Goal: Task Accomplishment & Management: Manage account settings

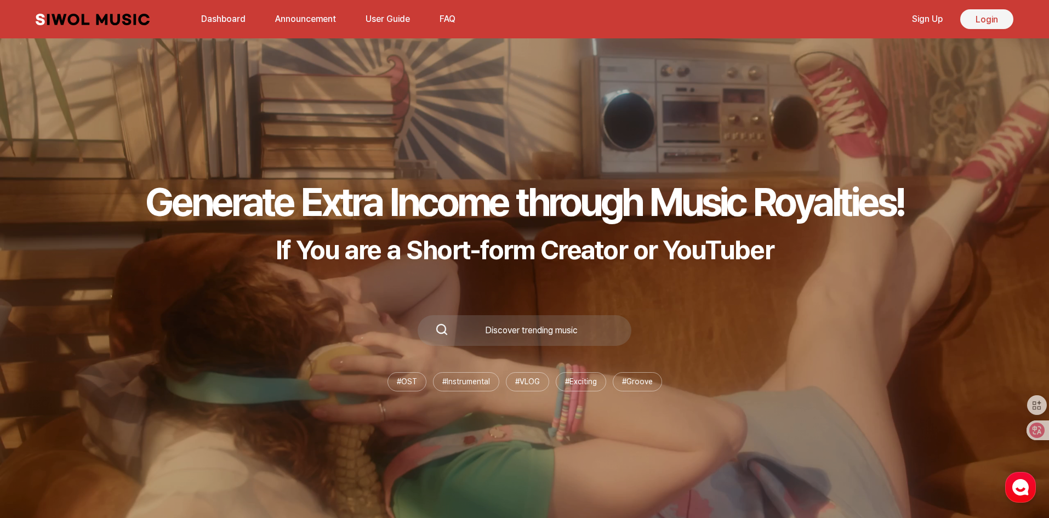
click at [984, 19] on link "Login" at bounding box center [987, 19] width 53 height 20
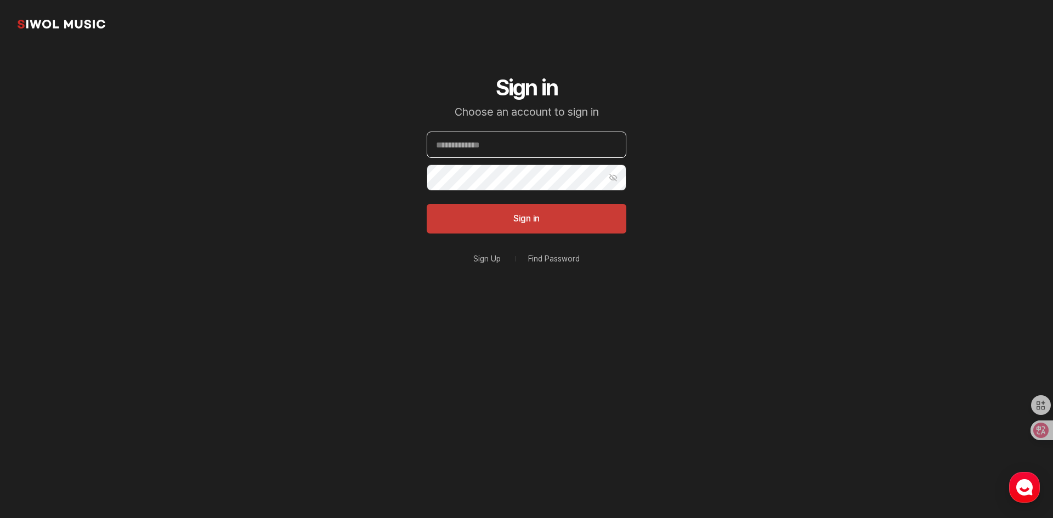
type input "**********"
click at [543, 230] on button "Sign in" at bounding box center [527, 219] width 200 height 30
click at [548, 226] on div "Sign in" at bounding box center [527, 219] width 200 height 30
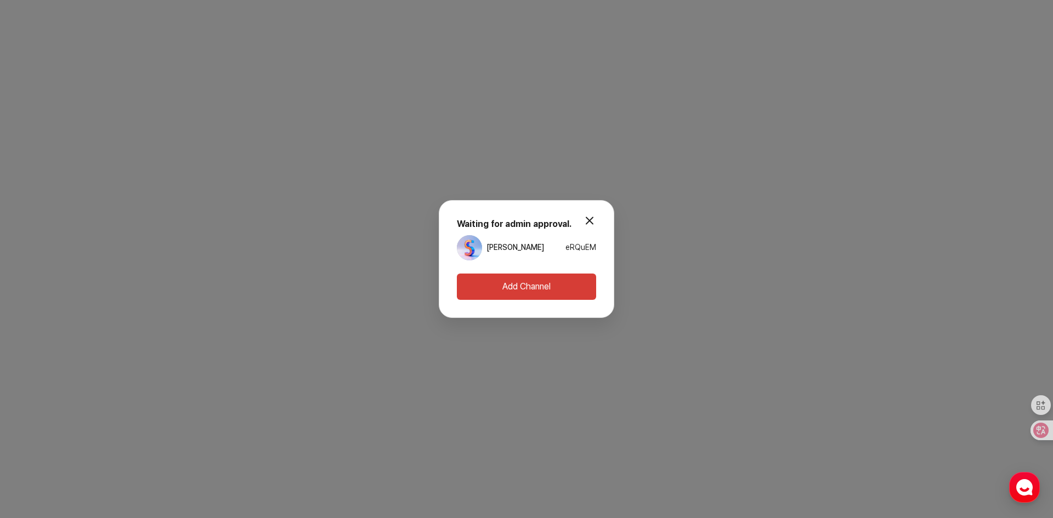
click at [592, 217] on button "modal.close" at bounding box center [589, 220] width 22 height 22
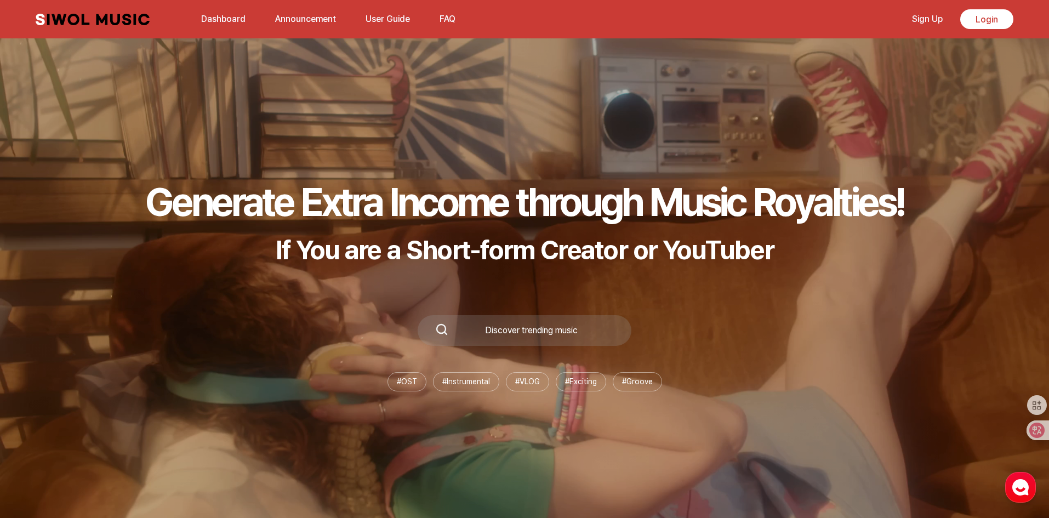
drag, startPoint x: 720, startPoint y: 263, endPoint x: 723, endPoint y: 254, distance: 9.2
click at [720, 263] on p "If You are a Short-form Creator or YouTuber" at bounding box center [524, 250] width 759 height 32
